Goal: Task Accomplishment & Management: Complete application form

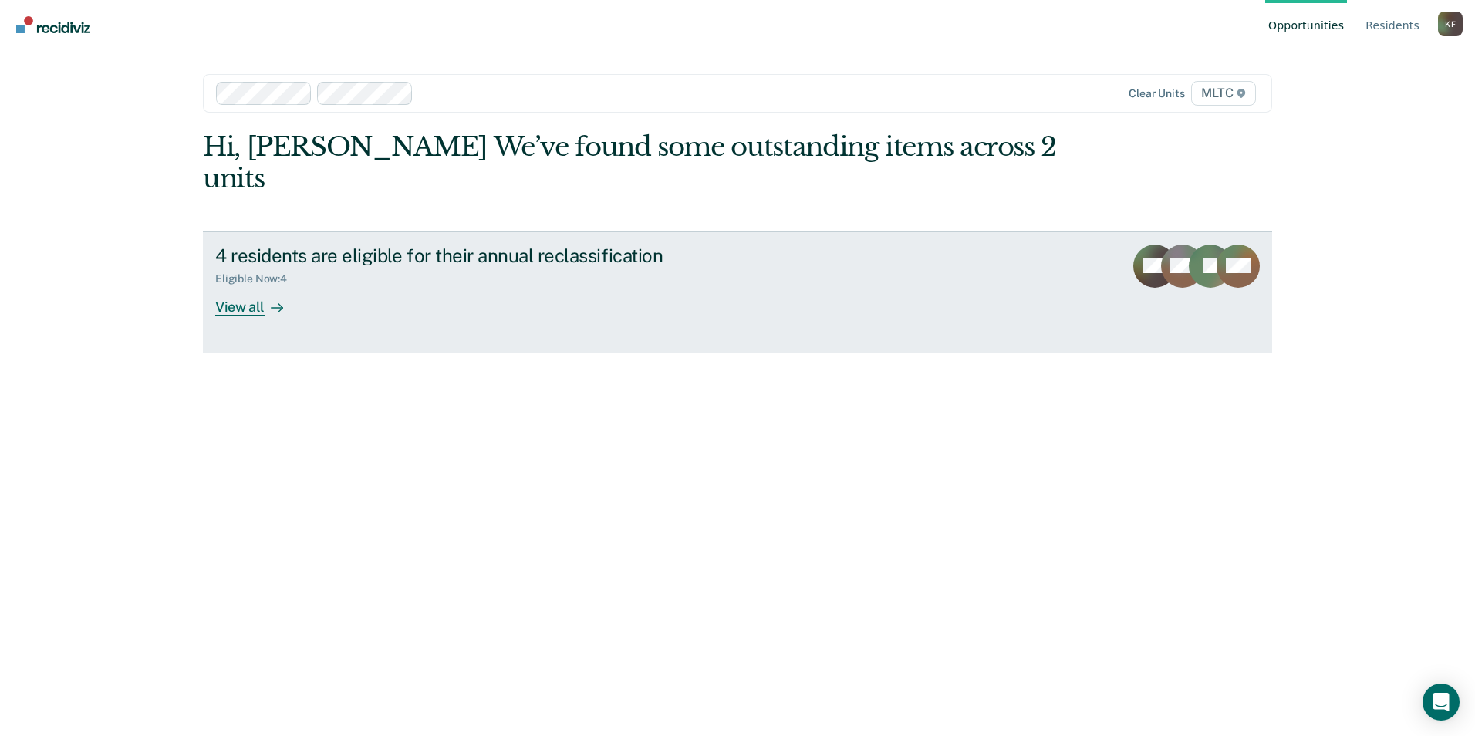
click at [259, 286] on div "View all" at bounding box center [258, 301] width 86 height 30
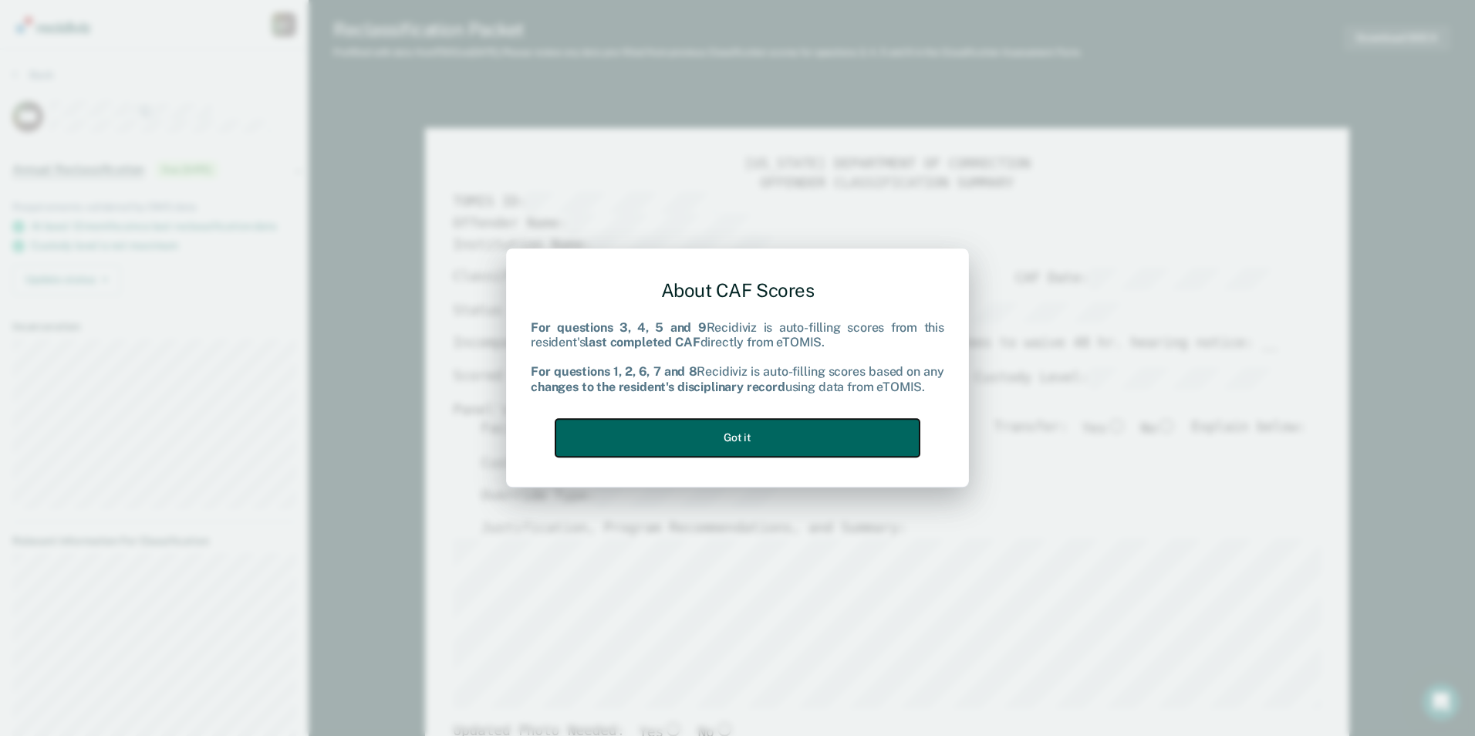
click at [730, 432] on button "Got it" at bounding box center [738, 438] width 364 height 38
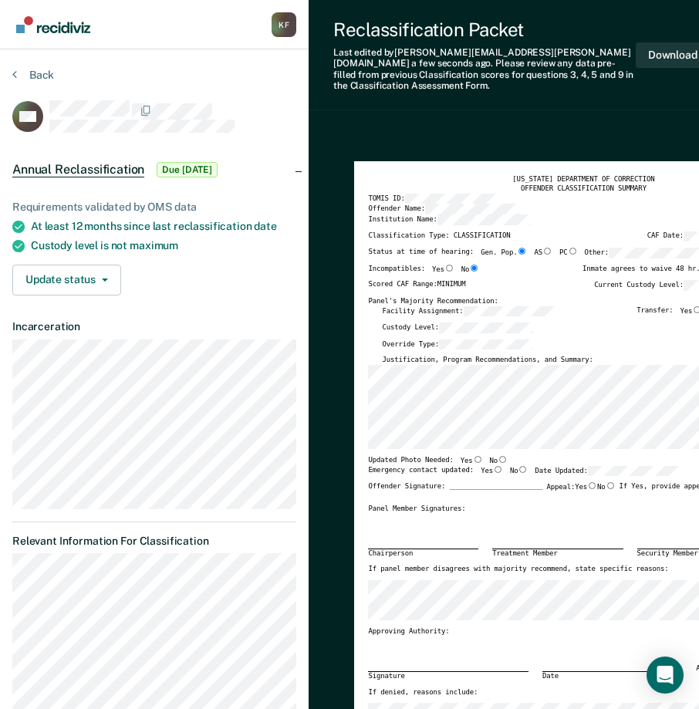
click at [498, 456] on input "No" at bounding box center [503, 459] width 10 height 7
type textarea "x"
radio input "true"
click at [518, 466] on input "No" at bounding box center [523, 469] width 10 height 7
type textarea "x"
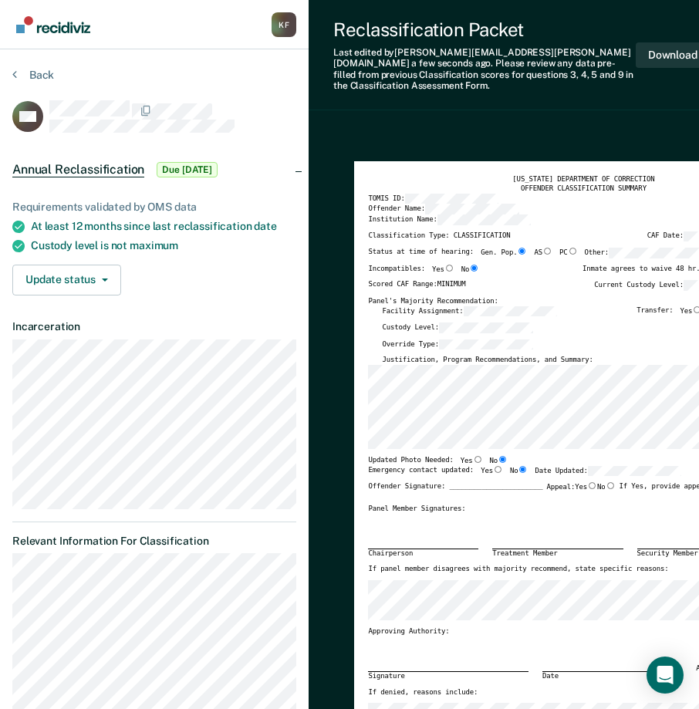
radio input "true"
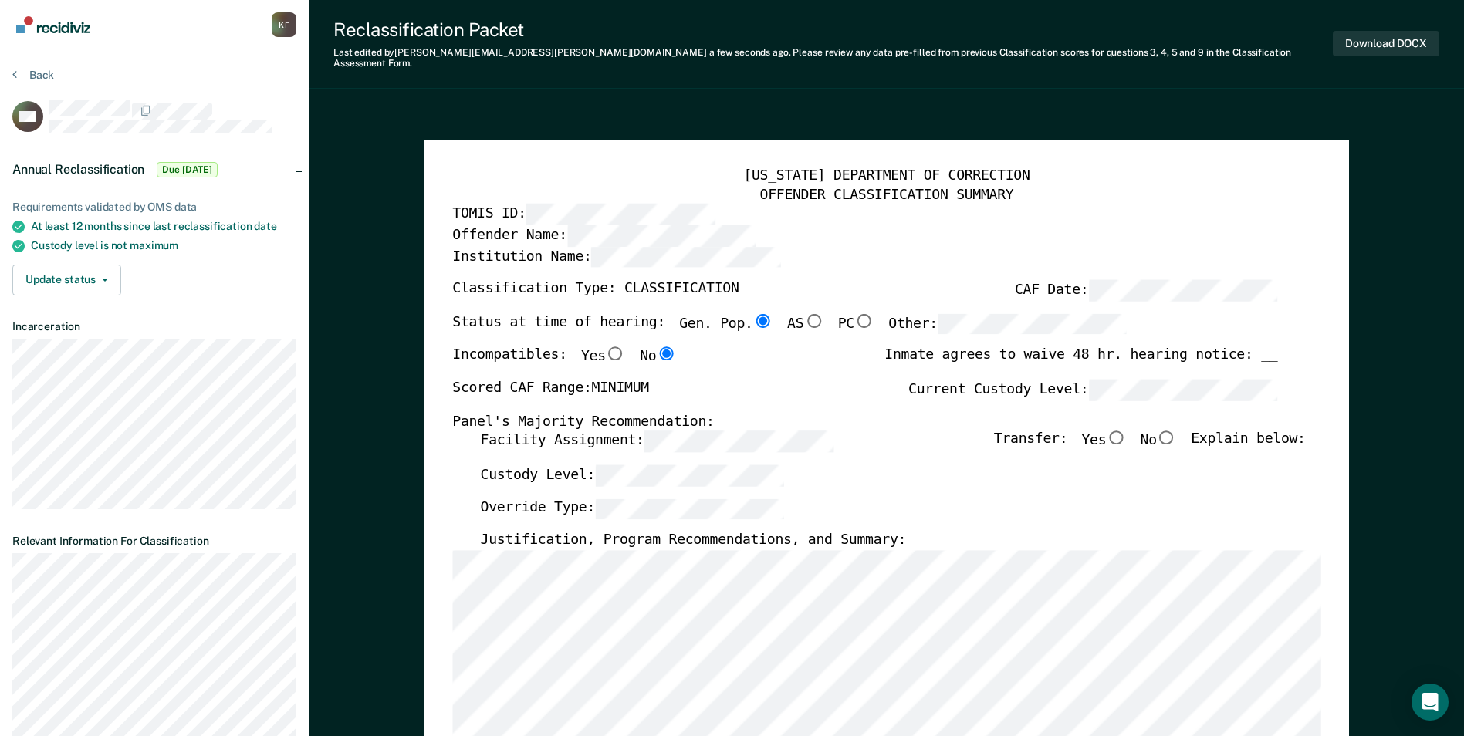
click at [716, 279] on div "Classification Type: CLASSIFICATION CAF Date:" at bounding box center [864, 296] width 825 height 34
click at [720, 279] on div "Classification Type: CLASSIFICATION CAF Date:" at bounding box center [864, 296] width 825 height 34
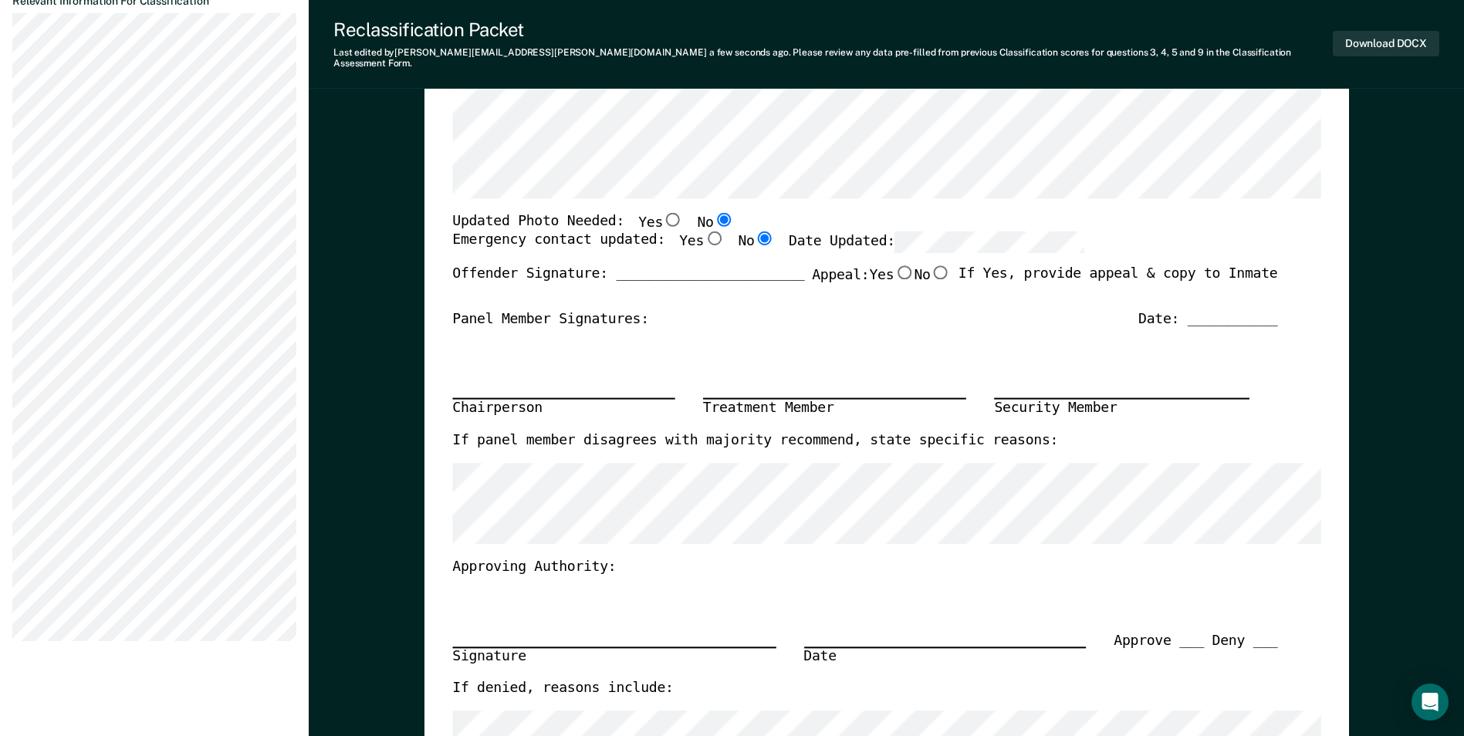
scroll to position [0, 30]
click at [1086, 234] on div "Emergency contact updated: Yes No Date Updated:" at bounding box center [864, 249] width 825 height 34
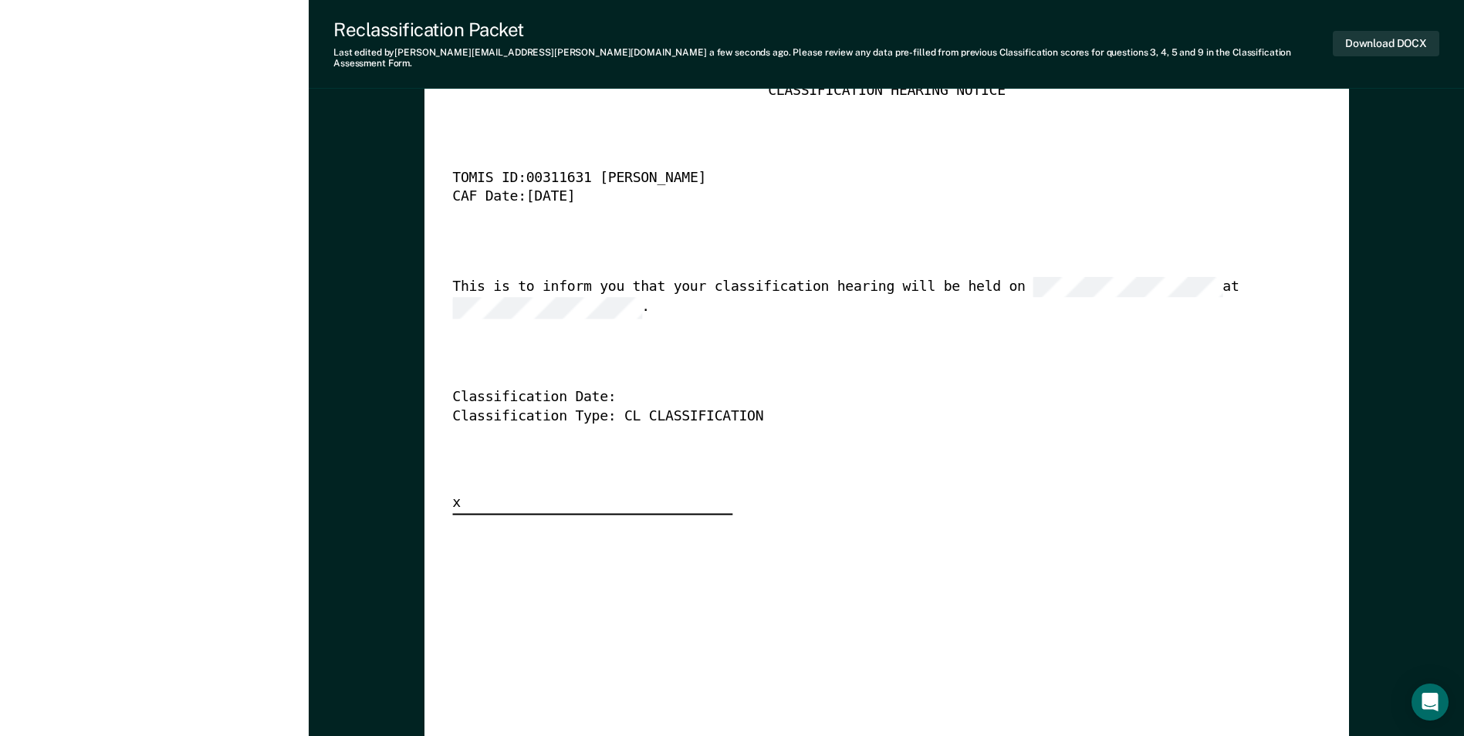
scroll to position [0, 72]
click at [675, 309] on div "[US_STATE] DEPARTMENT OF CORRECTION CLASSIFICATION HEARING NOTICE TOMIS ID: 003…" at bounding box center [886, 289] width 868 height 451
click at [1191, 277] on div "This is to inform you that your classification hearing will be held on at ." at bounding box center [864, 298] width 825 height 42
drag, startPoint x: 1192, startPoint y: 274, endPoint x: 1181, endPoint y: 275, distance: 11.6
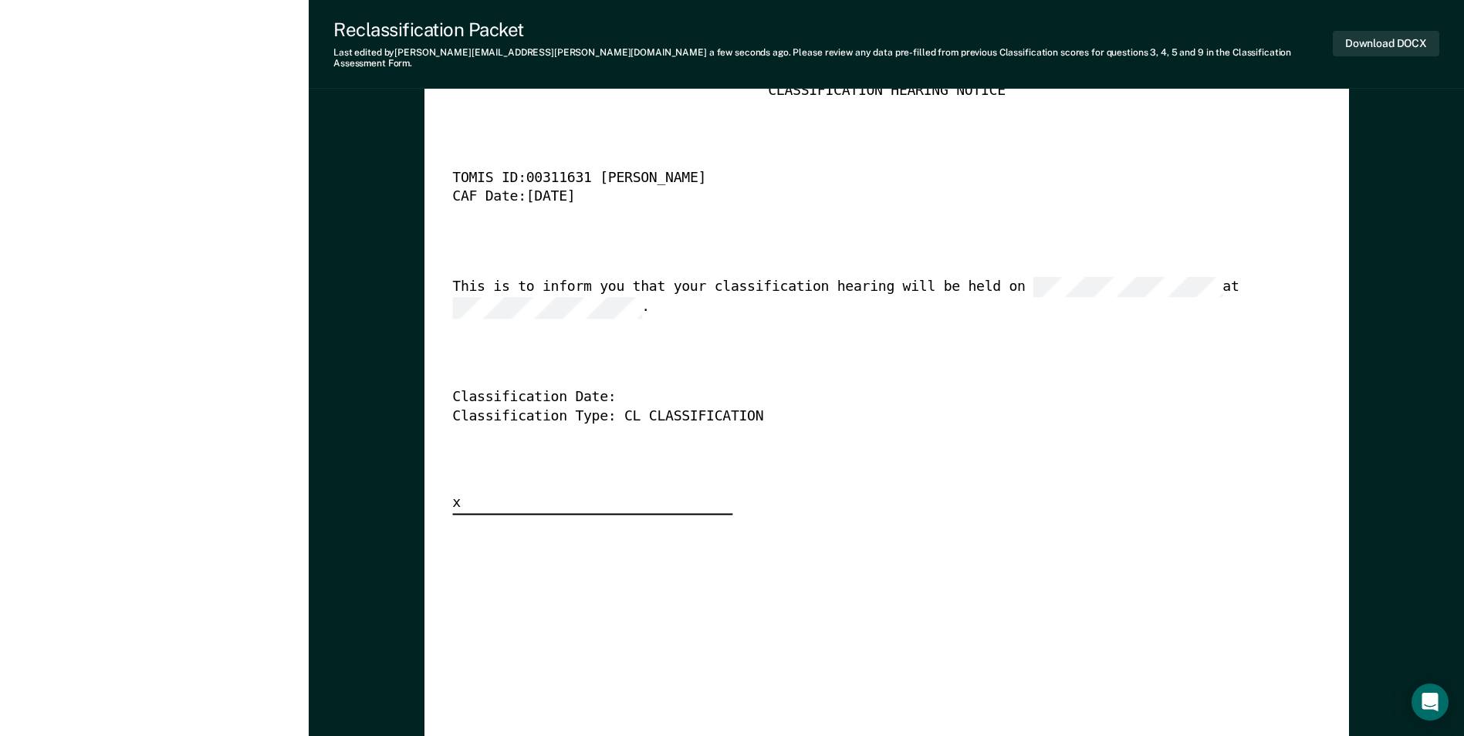
click at [1181, 277] on div "This is to inform you that your classification hearing will be held on at ." at bounding box center [864, 298] width 825 height 42
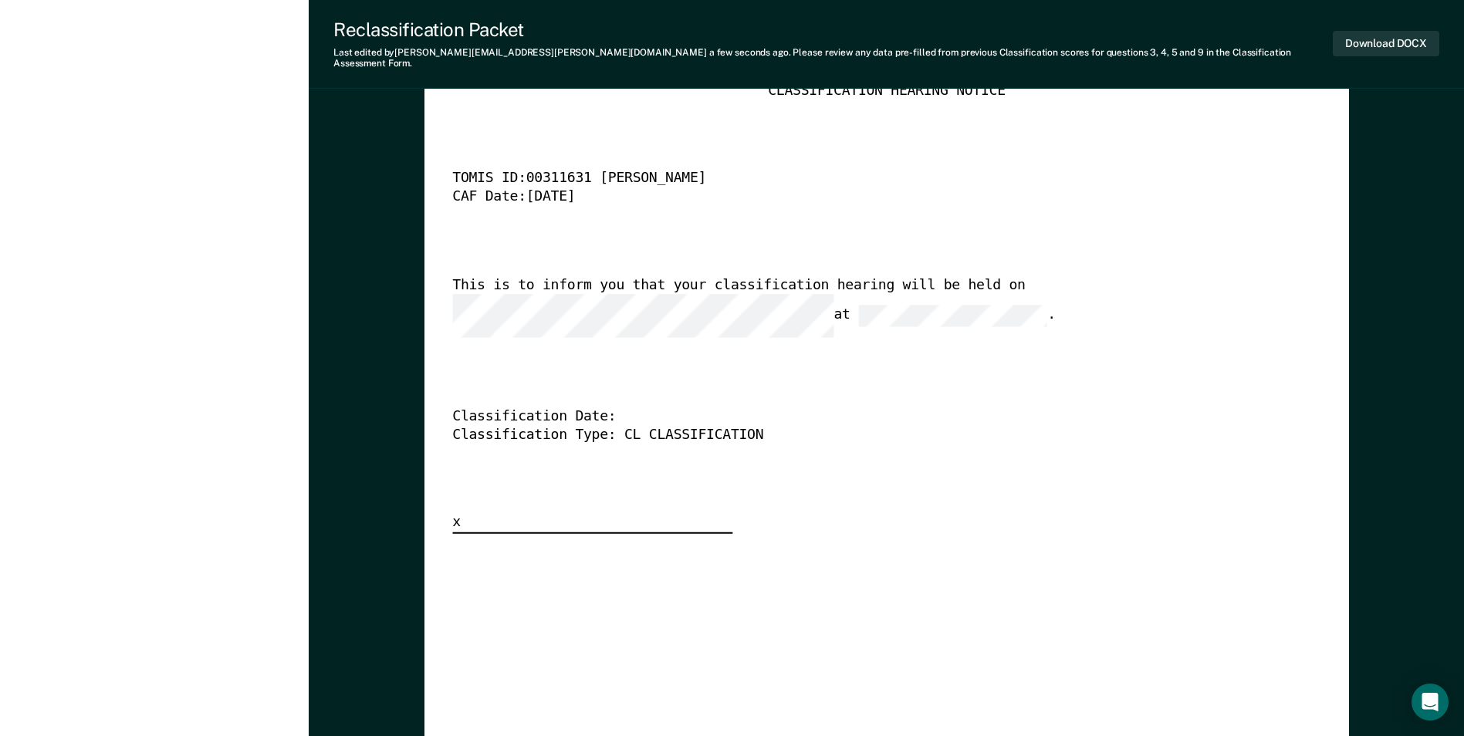
click at [610, 408] on div "Classification Date:" at bounding box center [864, 417] width 825 height 19
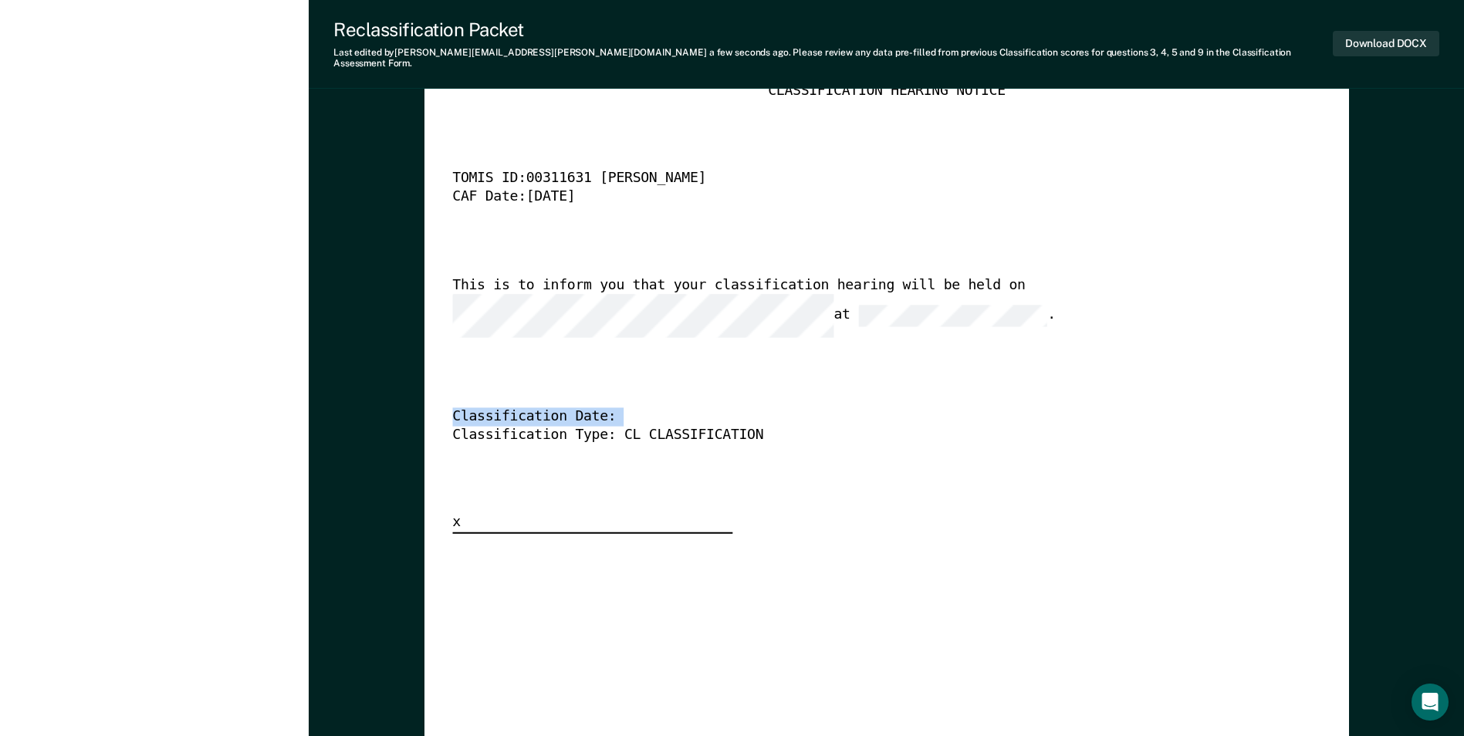
click at [613, 408] on div "Classification Date:" at bounding box center [864, 417] width 825 height 19
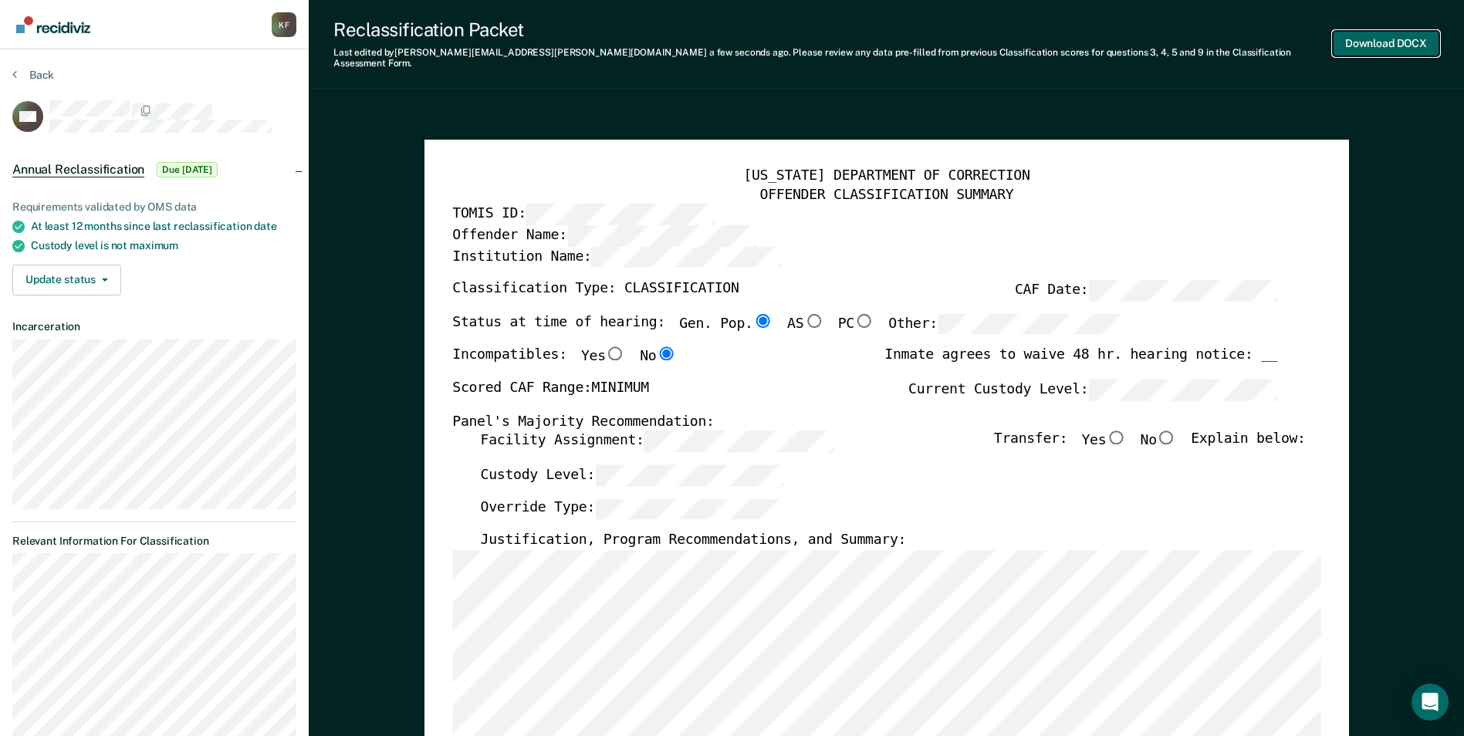
click at [1354, 39] on button "Download DOCX" at bounding box center [1386, 43] width 106 height 25
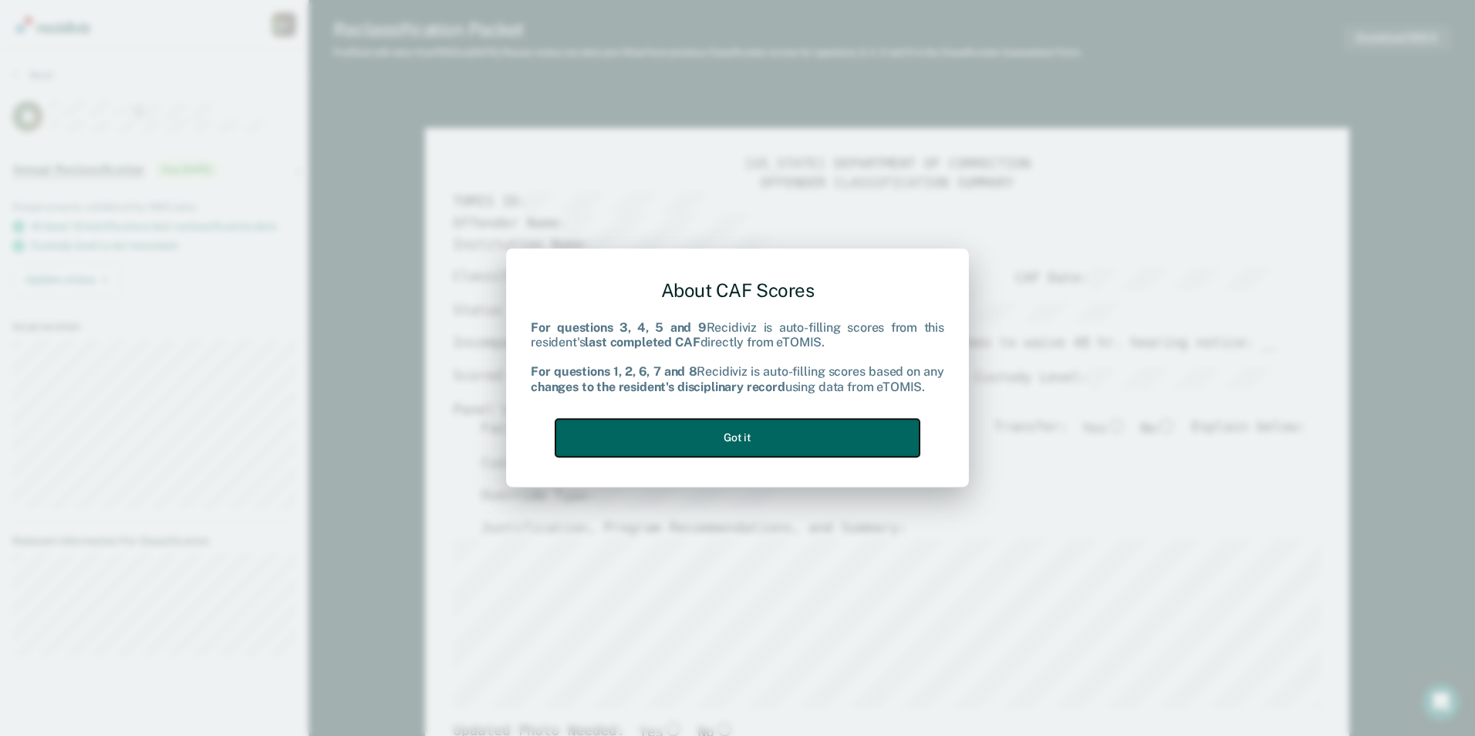
click at [695, 436] on button "Got it" at bounding box center [738, 438] width 364 height 38
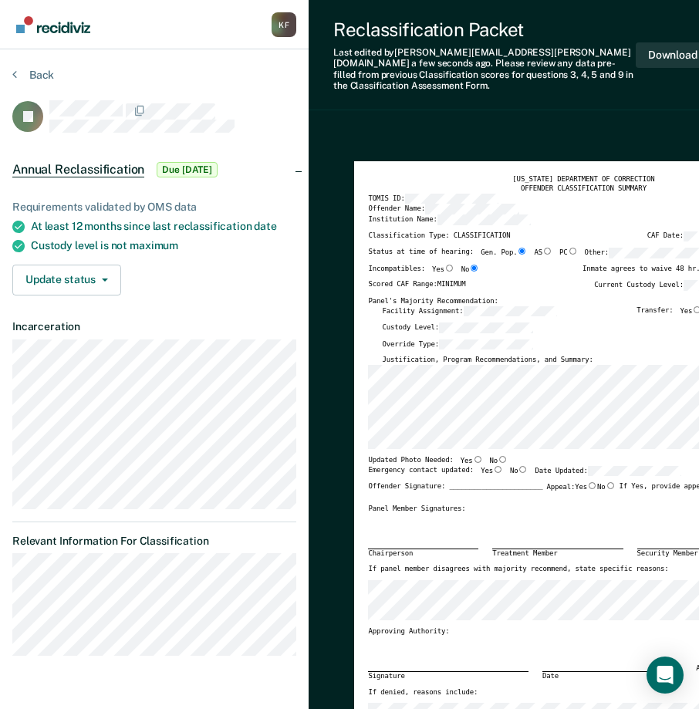
click at [498, 456] on input "No" at bounding box center [503, 459] width 10 height 7
type textarea "x"
radio input "true"
click at [518, 466] on input "No" at bounding box center [523, 469] width 10 height 7
type textarea "x"
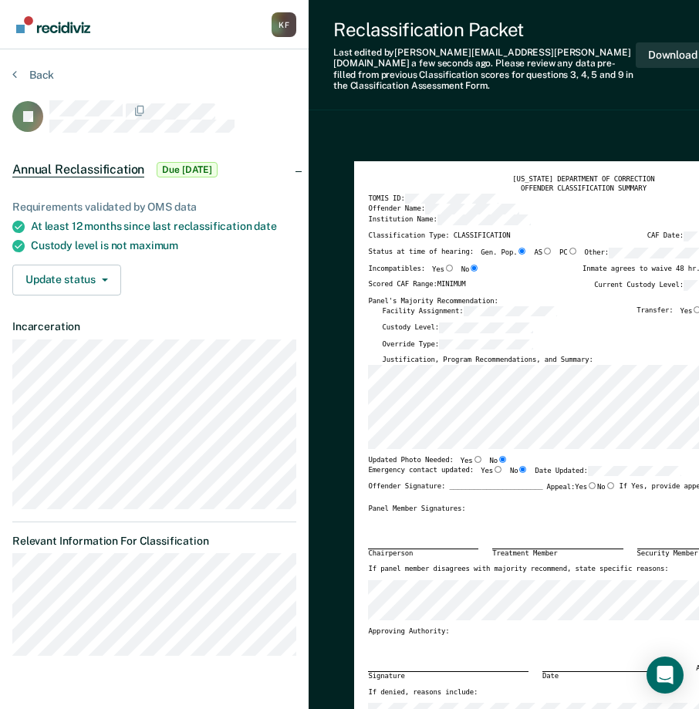
radio input "true"
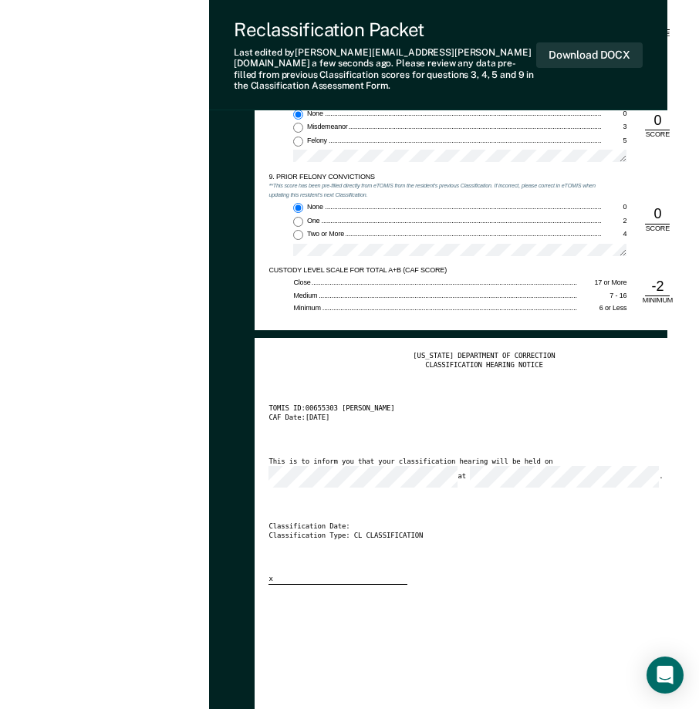
scroll to position [1698, 100]
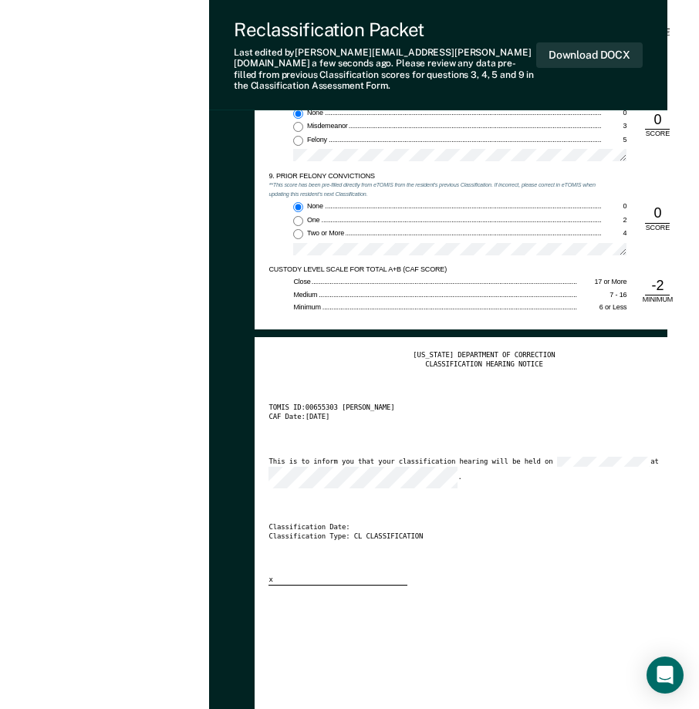
click at [645, 457] on div "This is to inform you that your classification hearing will be held on at ." at bounding box center [473, 473] width 409 height 32
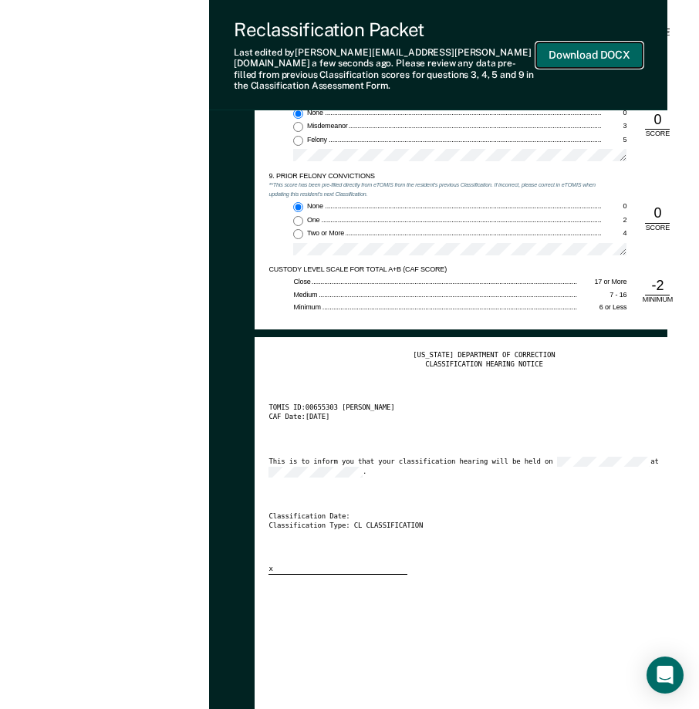
scroll to position [0, 0]
click at [592, 52] on button "Download DOCX" at bounding box center [589, 54] width 106 height 25
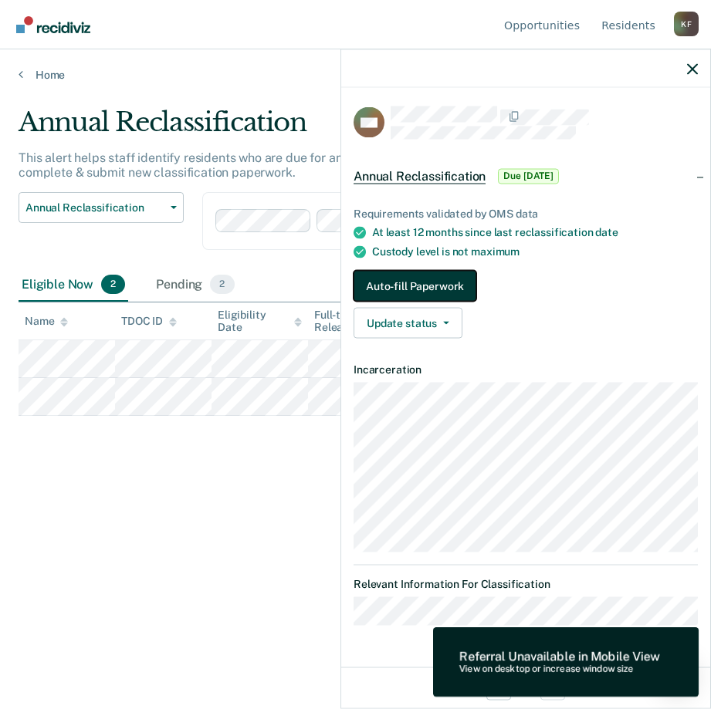
click at [455, 289] on button "Auto-fill Paperwork" at bounding box center [414, 286] width 123 height 31
click at [411, 275] on button "Auto-fill Paperwork" at bounding box center [414, 286] width 123 height 31
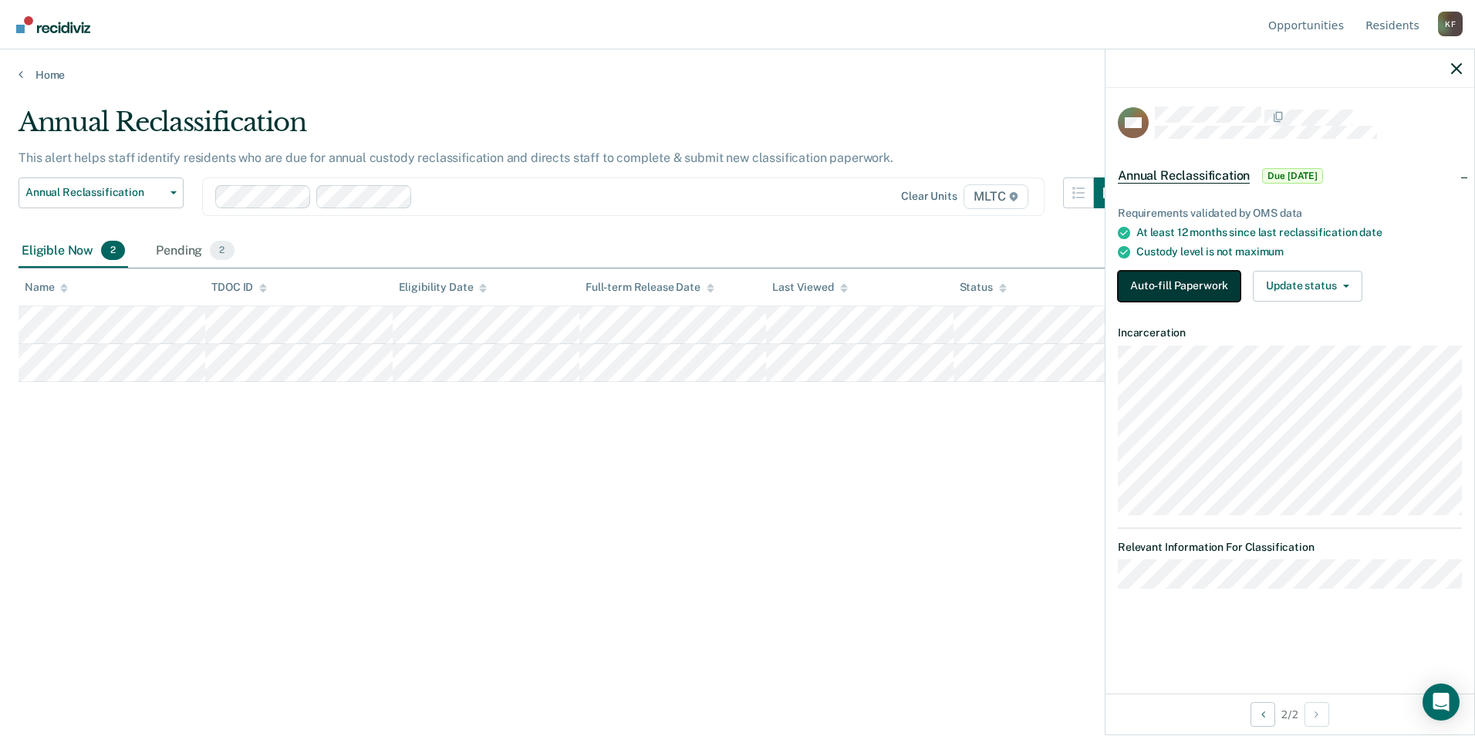
click at [1198, 280] on button "Auto-fill Paperwork" at bounding box center [1179, 286] width 123 height 31
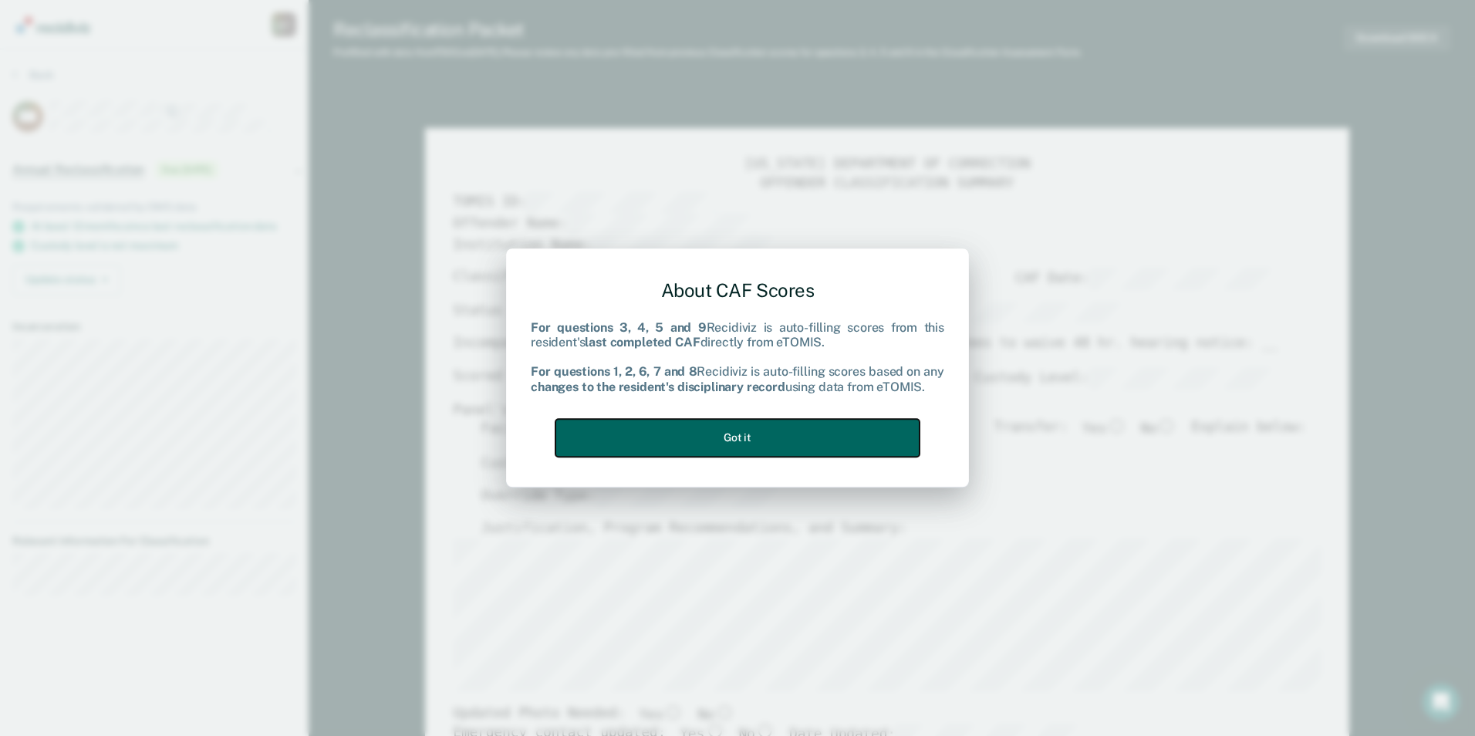
click at [754, 428] on button "Got it" at bounding box center [738, 438] width 364 height 38
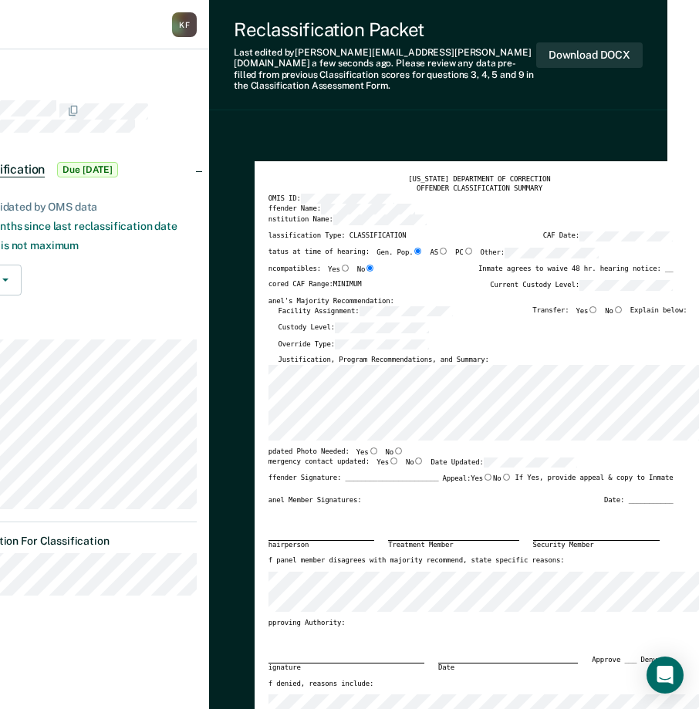
scroll to position [0, 8]
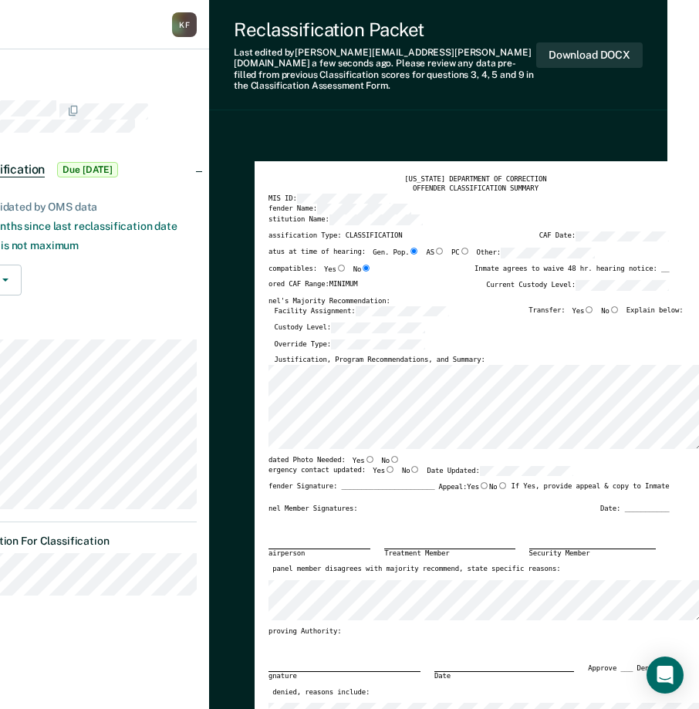
click at [390, 456] on input "No" at bounding box center [395, 459] width 10 height 7
type textarea "x"
radio input "true"
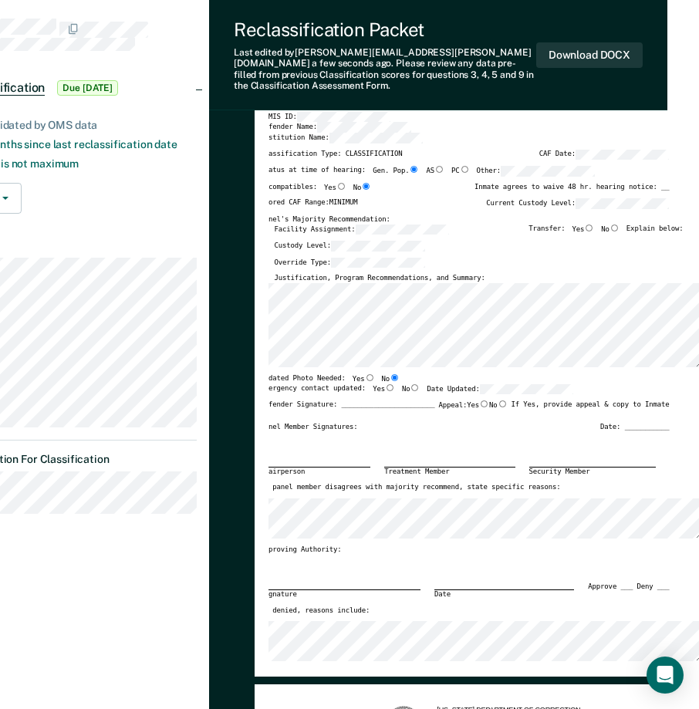
scroll to position [0, 100]
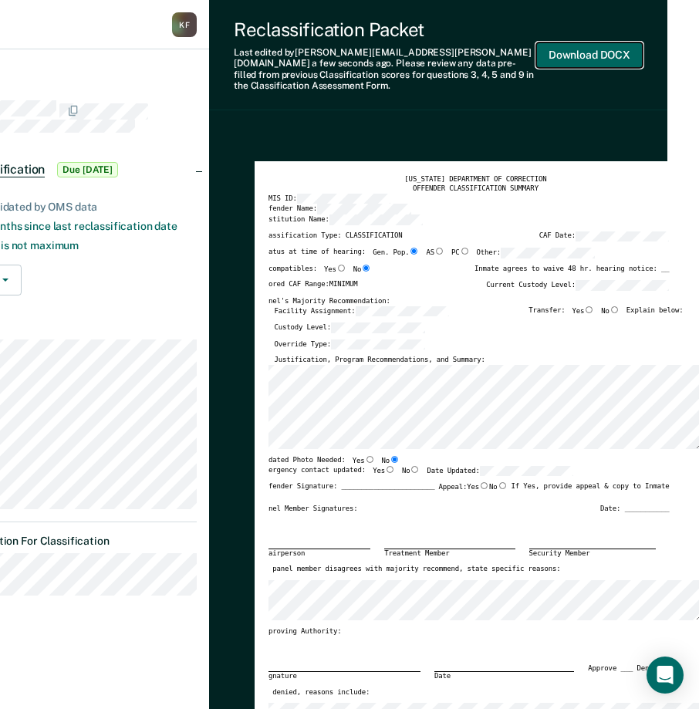
click at [583, 47] on button "Download DOCX" at bounding box center [589, 54] width 106 height 25
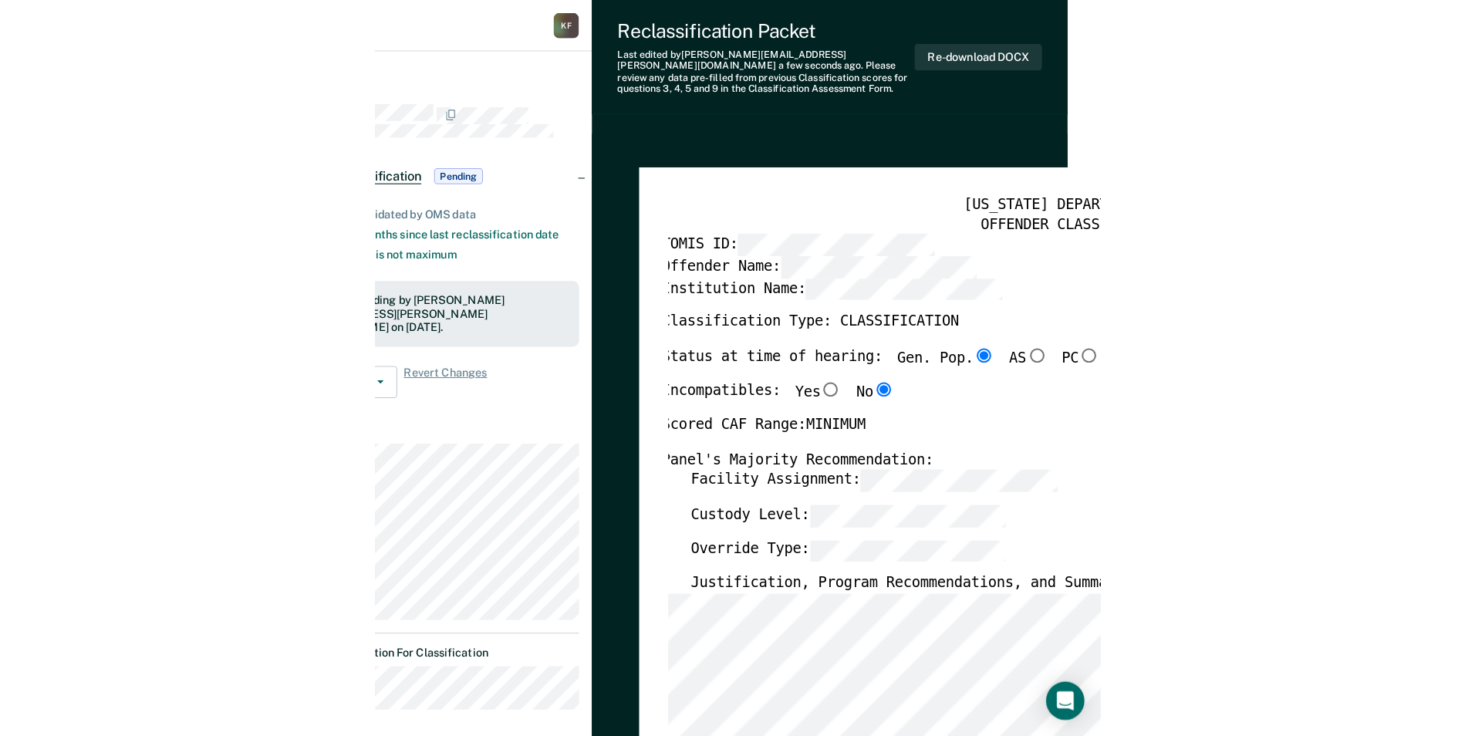
scroll to position [0, 0]
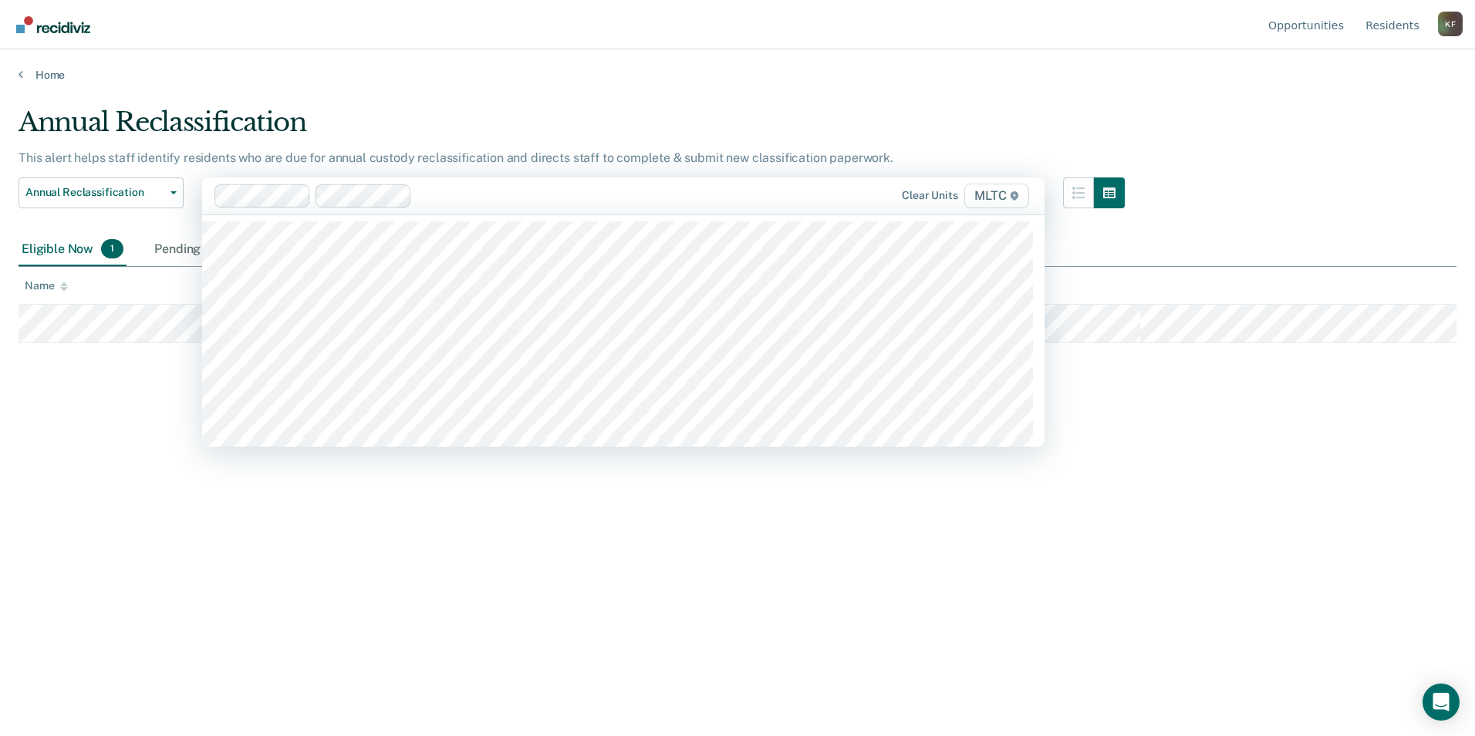
click at [1015, 197] on icon at bounding box center [1014, 195] width 9 height 9
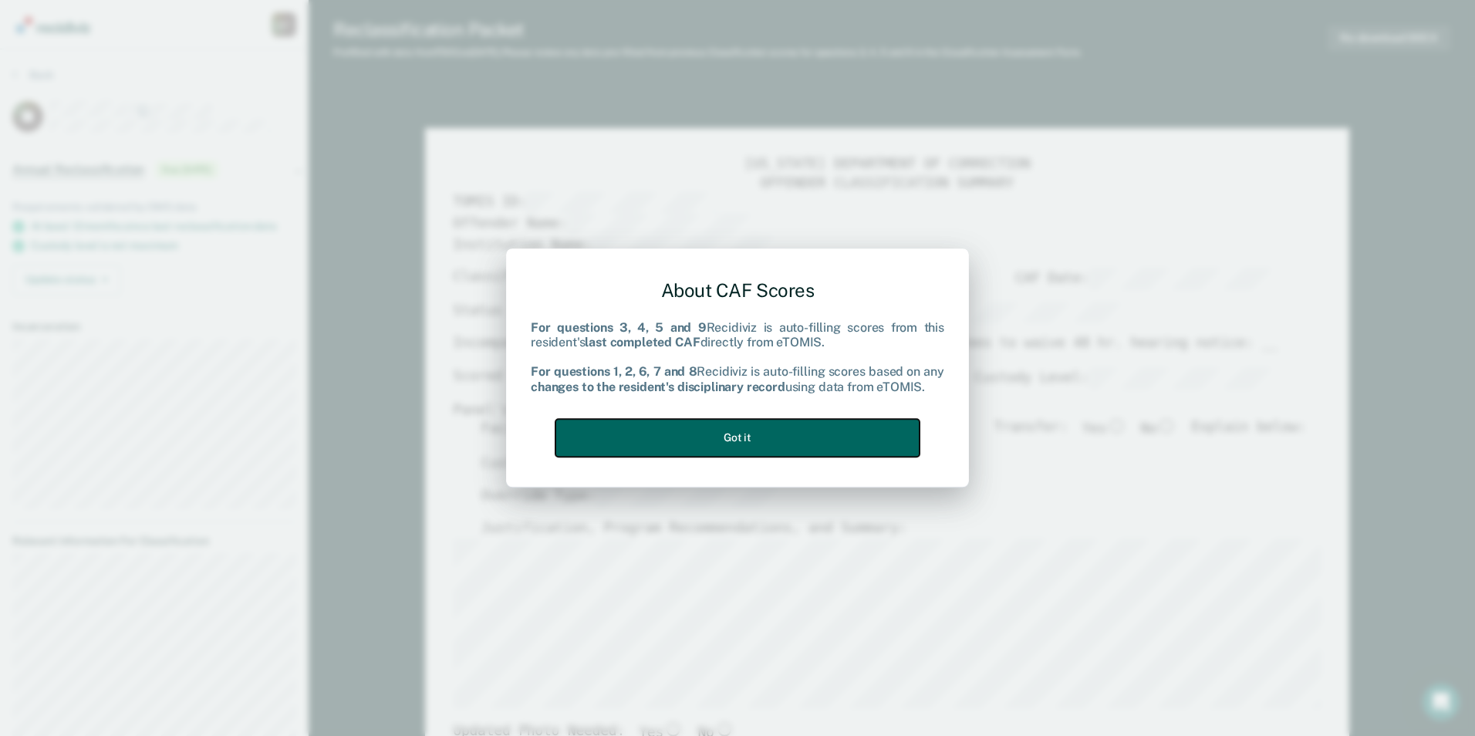
click at [755, 428] on button "Got it" at bounding box center [738, 438] width 364 height 38
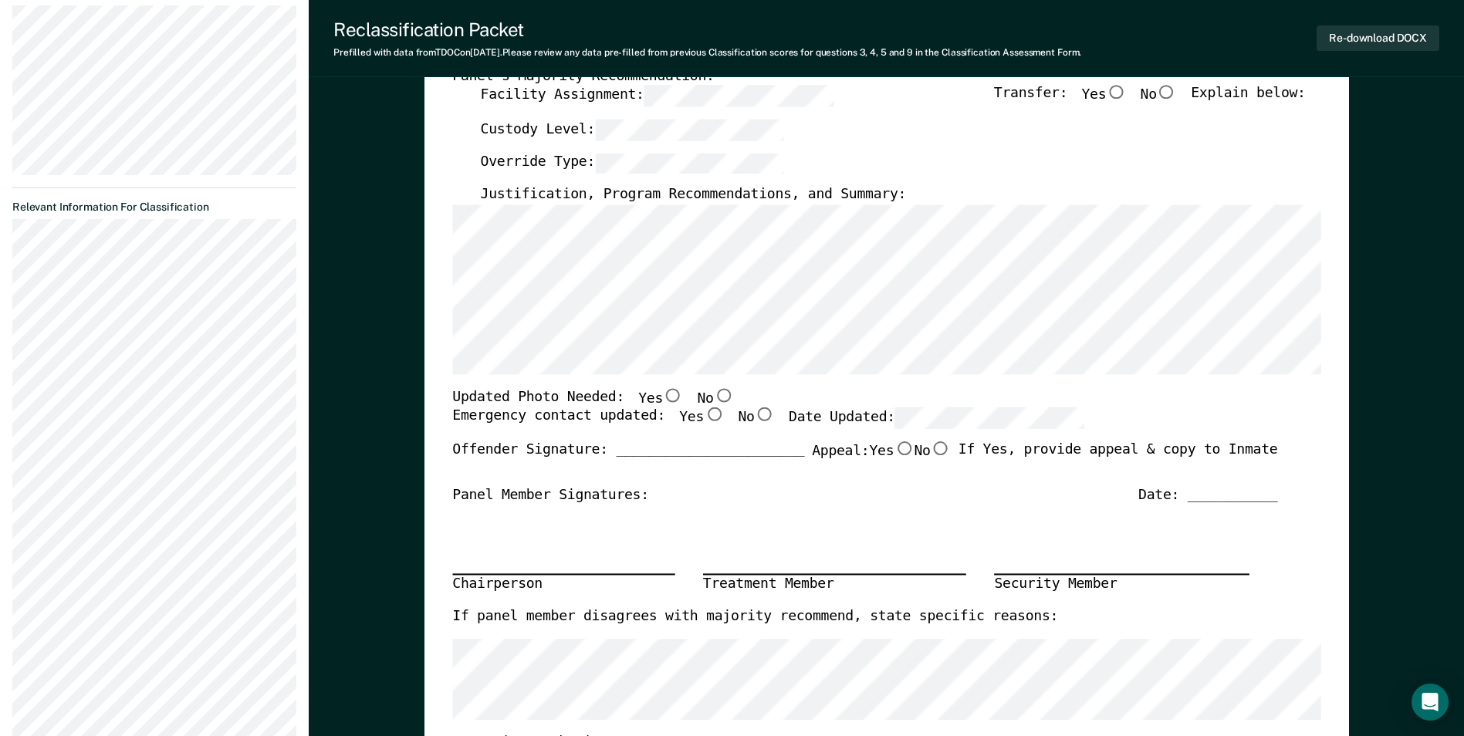
scroll to position [386, 0]
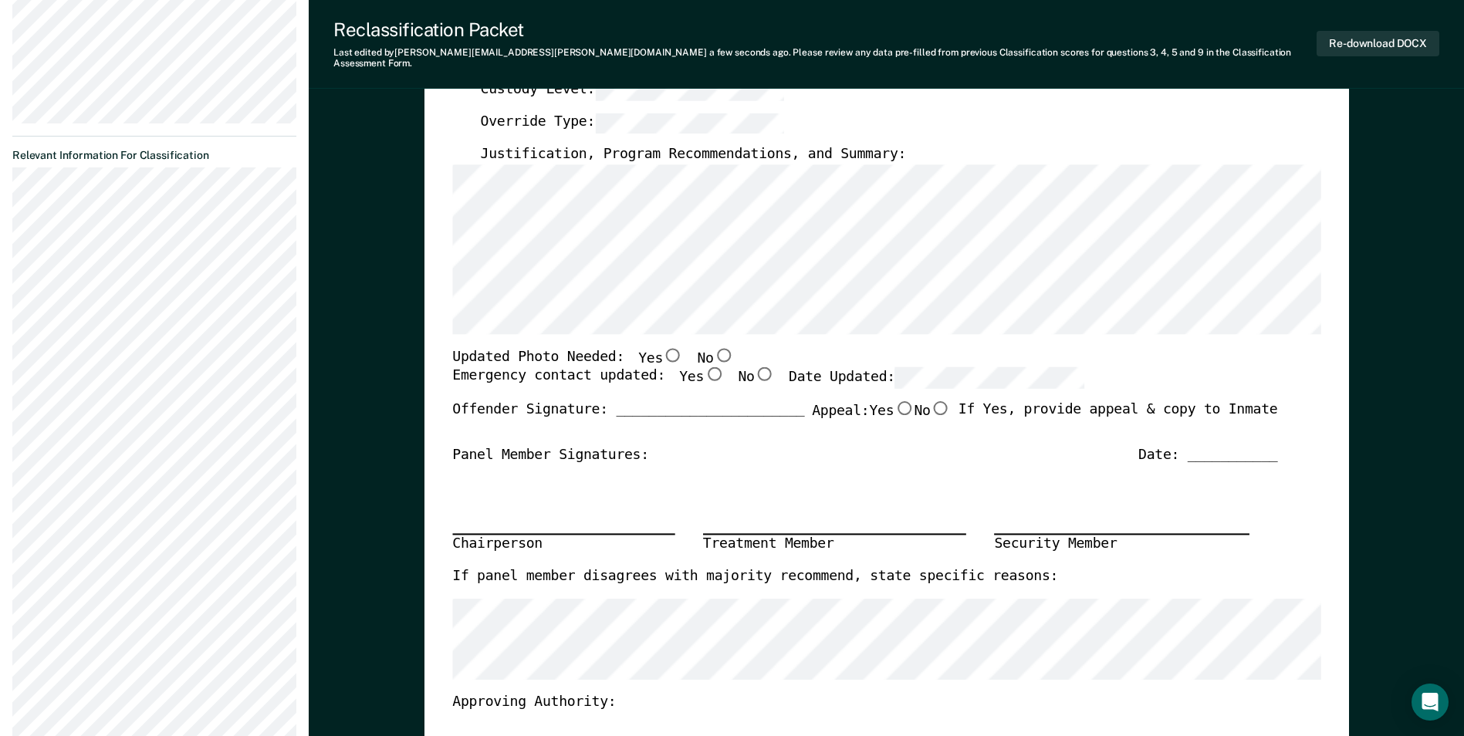
click at [713, 348] on input "No" at bounding box center [723, 355] width 20 height 14
type textarea "x"
radio input "true"
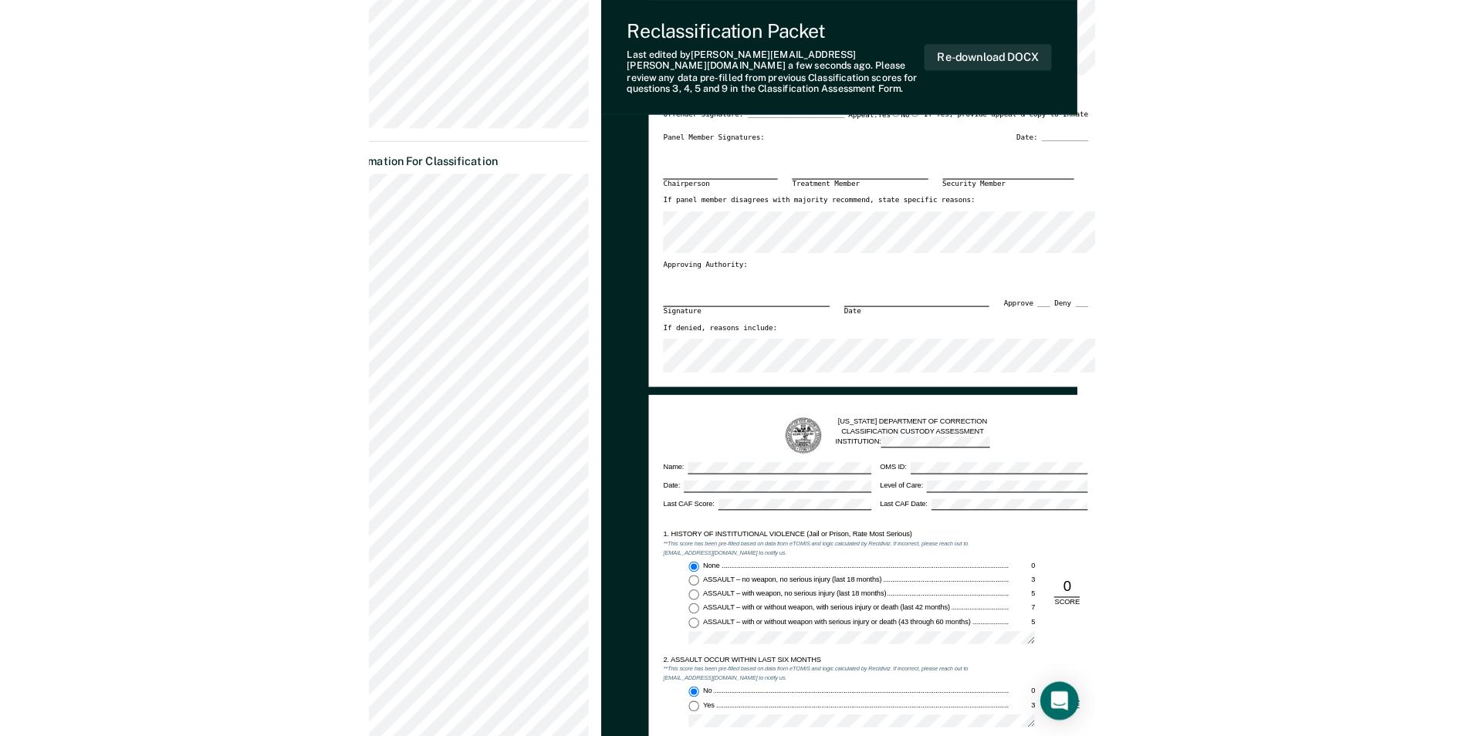
scroll to position [0, 0]
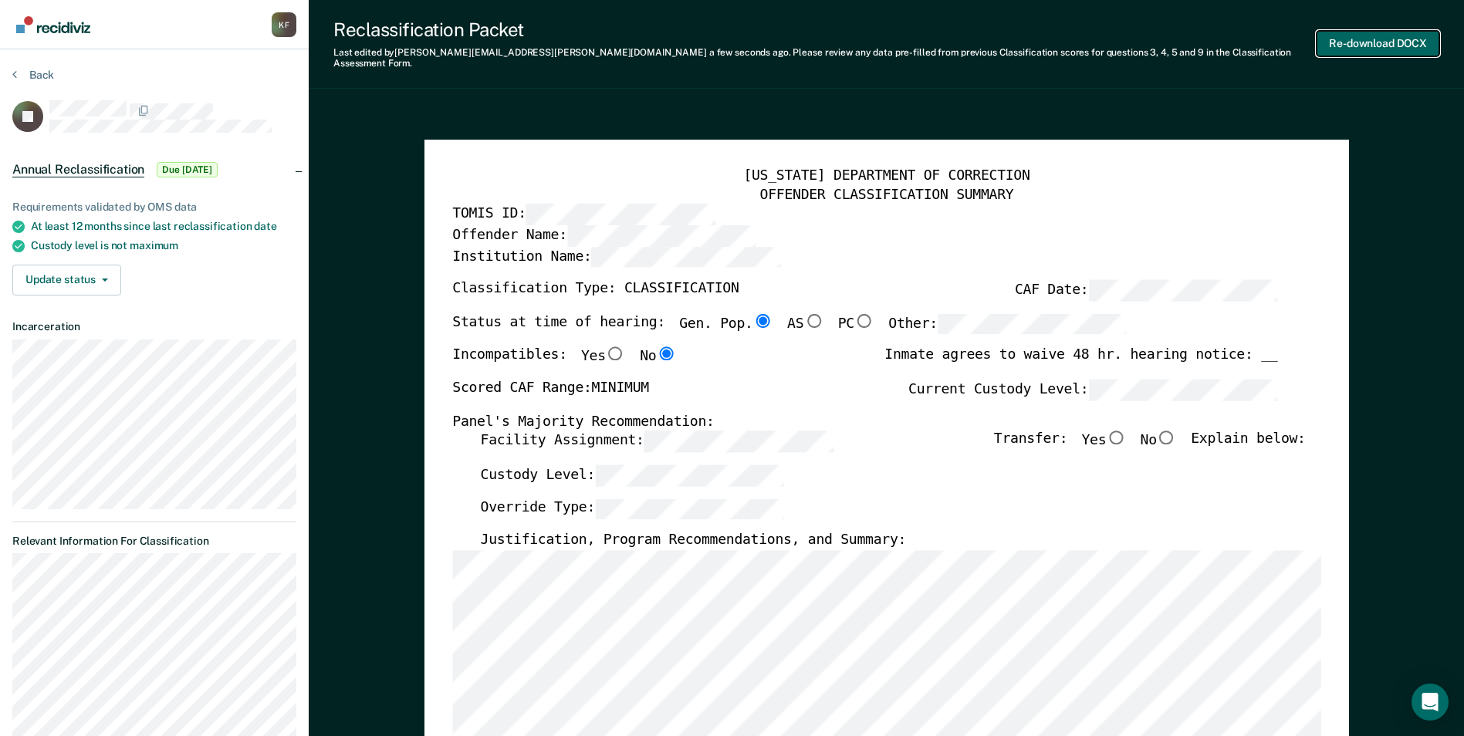
click at [1352, 35] on button "Re-download DOCX" at bounding box center [1378, 43] width 123 height 25
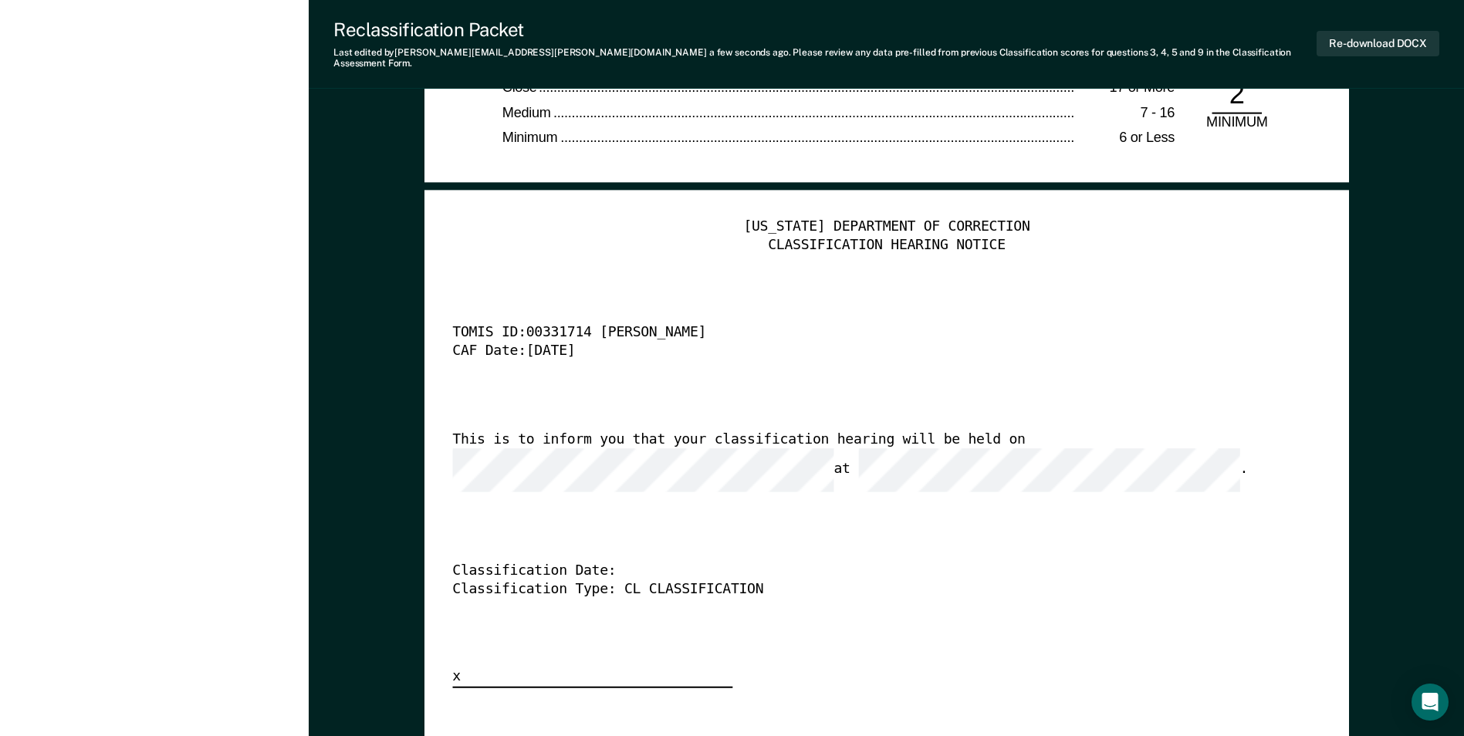
scroll to position [0, 41]
type textarea "x"
click at [1347, 32] on button "Re-download DOCX" at bounding box center [1378, 43] width 123 height 25
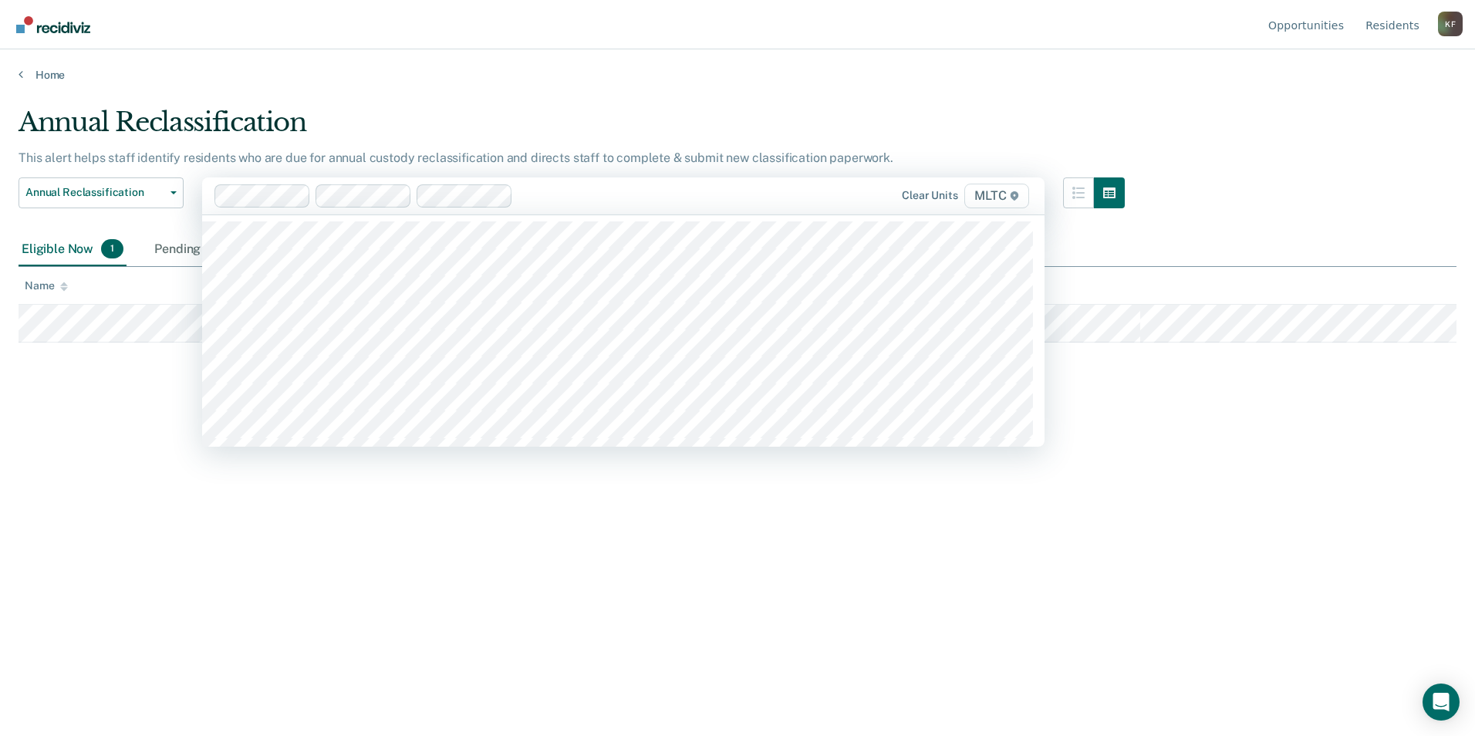
click at [1268, 387] on div "Annual Reclassification This alert helps staff identify residents who are due f…" at bounding box center [738, 363] width 1438 height 514
